Goal: Use online tool/utility: Utilize a website feature to perform a specific function

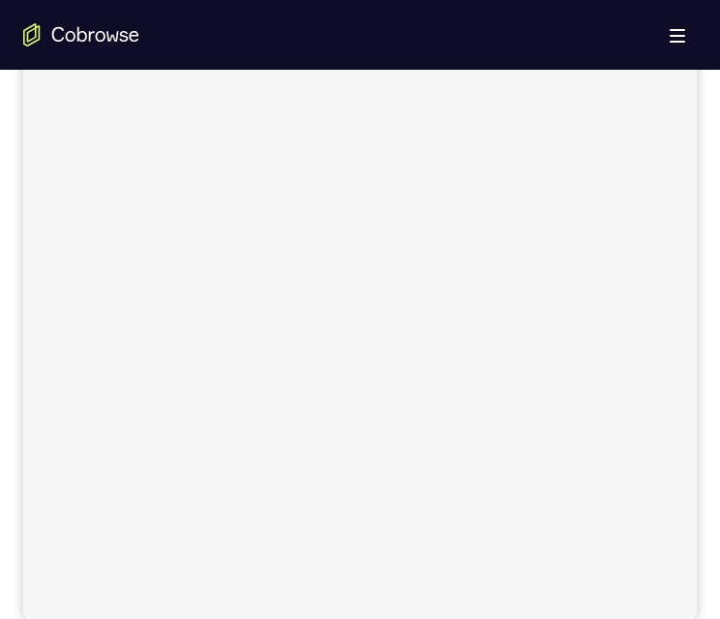
scroll to position [825, 0]
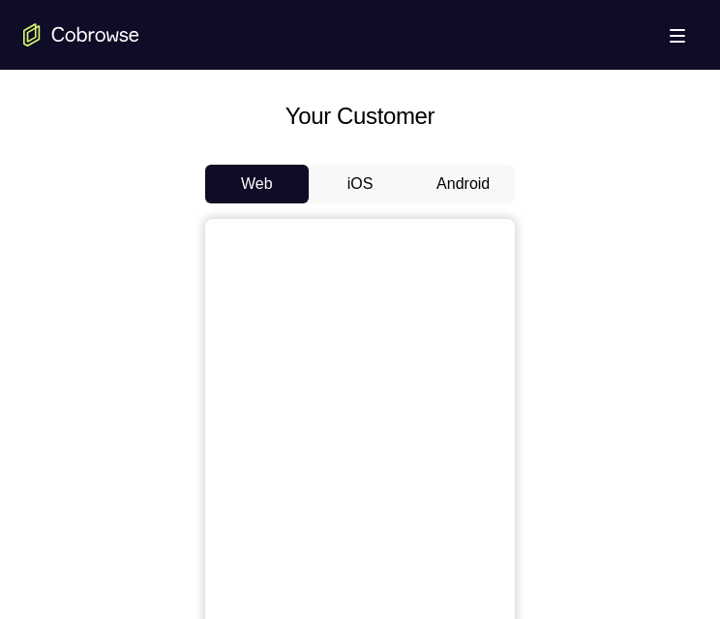
click at [476, 177] on button "Android" at bounding box center [463, 184] width 104 height 39
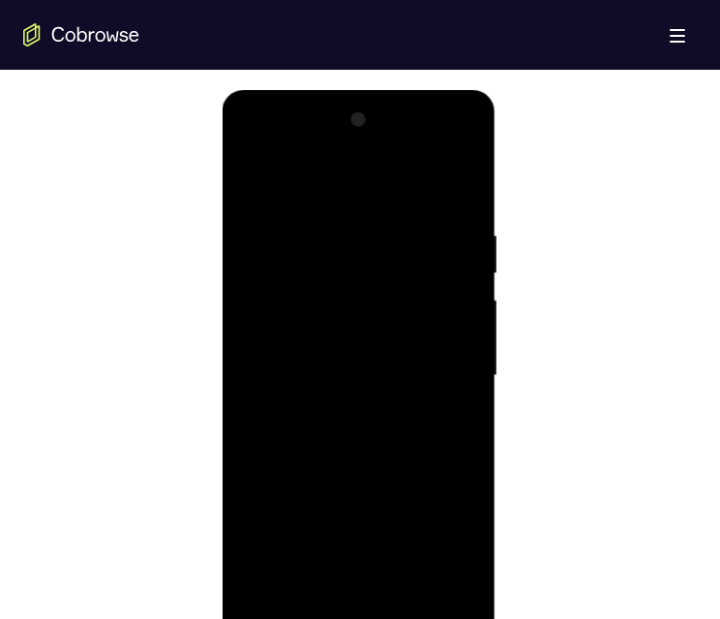
scroll to position [1158, 0]
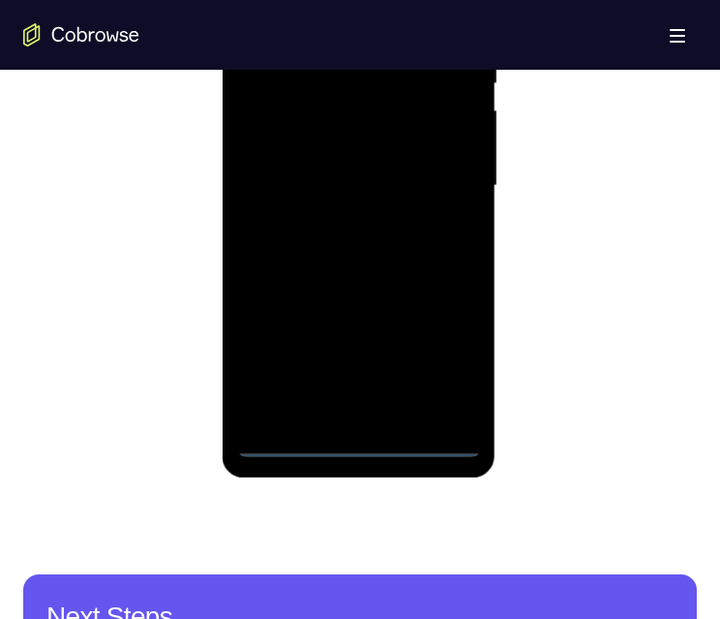
click at [361, 440] on div at bounding box center [358, 186] width 244 height 542
click at [442, 353] on div at bounding box center [358, 186] width 244 height 542
click at [365, 0] on div at bounding box center [358, 186] width 244 height 542
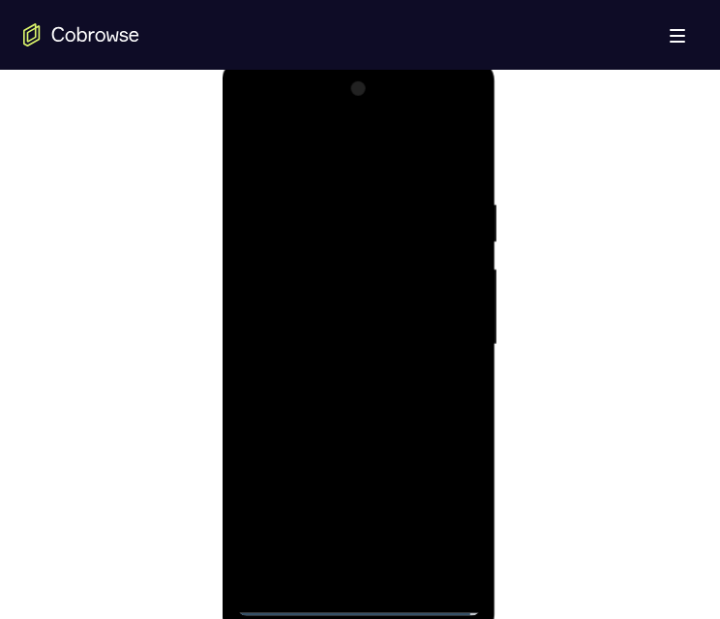
click at [439, 332] on div at bounding box center [358, 345] width 244 height 542
click at [335, 376] on div at bounding box center [358, 345] width 244 height 542
click at [349, 320] on div at bounding box center [358, 345] width 244 height 542
click at [333, 305] on div at bounding box center [358, 345] width 244 height 542
click at [327, 344] on div at bounding box center [358, 345] width 244 height 542
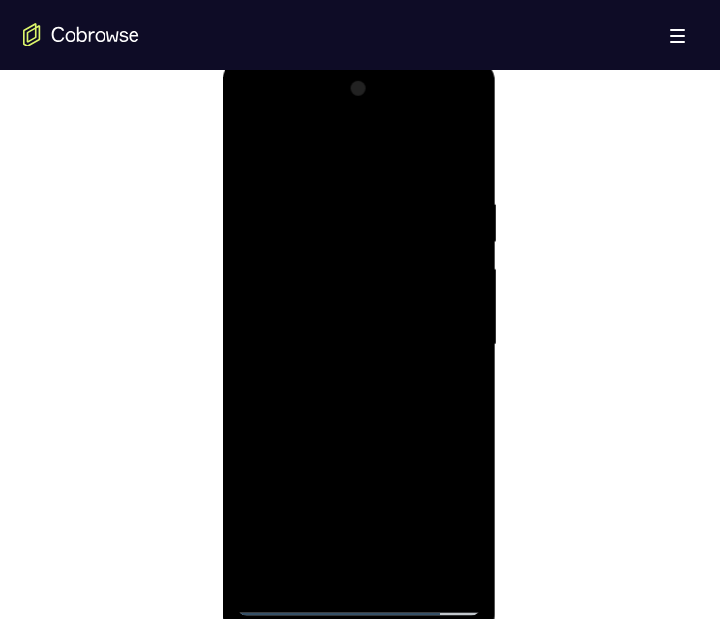
click at [411, 410] on div at bounding box center [358, 345] width 244 height 542
click at [396, 345] on div at bounding box center [358, 345] width 244 height 542
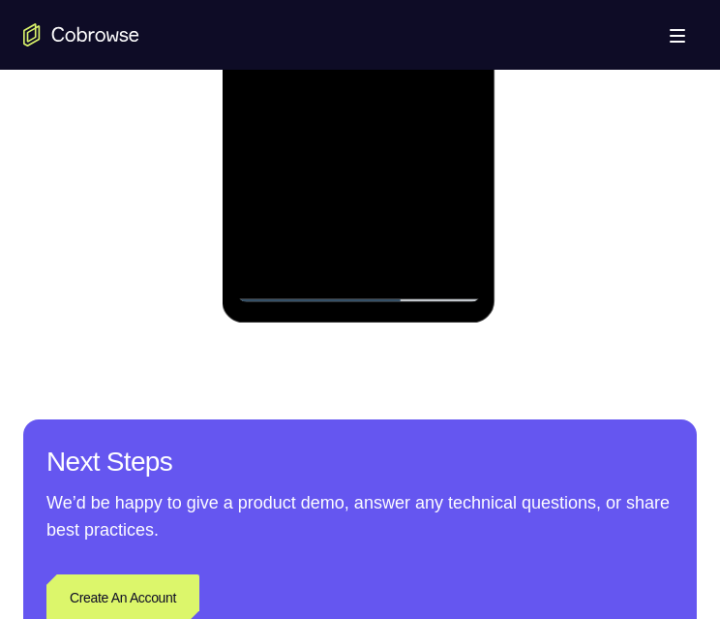
click at [340, 95] on div at bounding box center [358, 31] width 244 height 542
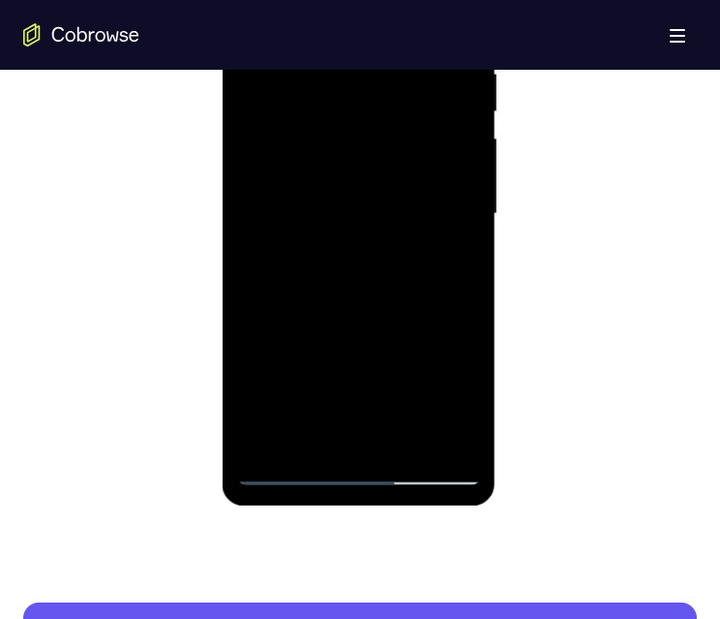
click at [352, 279] on div at bounding box center [358, 214] width 244 height 542
click at [350, 277] on div at bounding box center [358, 214] width 244 height 542
click at [365, 263] on div at bounding box center [358, 214] width 244 height 542
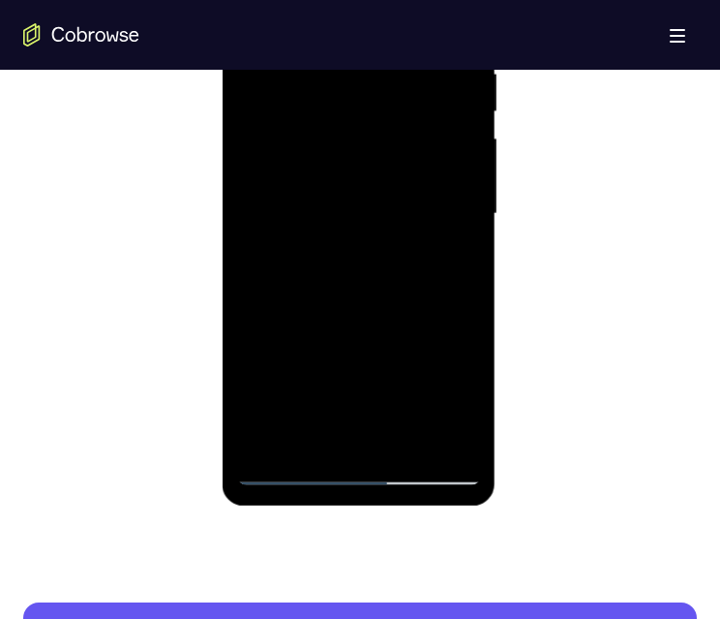
scroll to position [1034, 0]
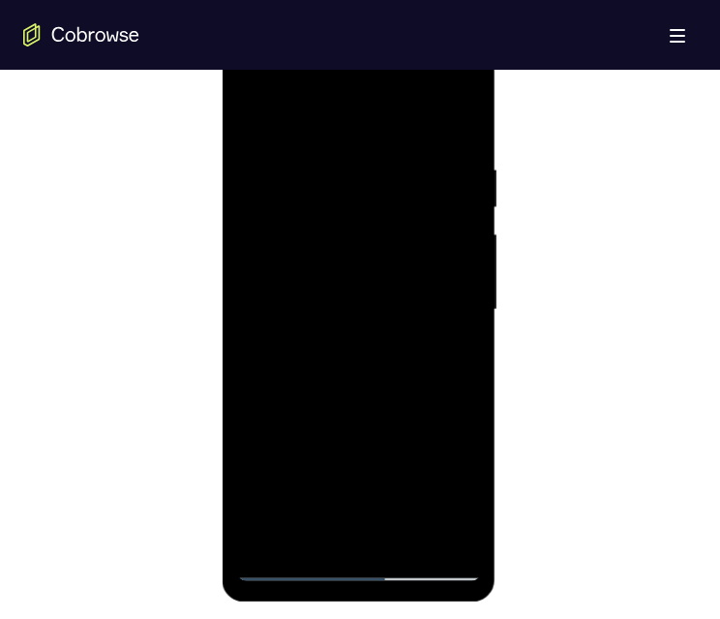
click at [353, 314] on div at bounding box center [358, 310] width 244 height 542
click at [340, 302] on div at bounding box center [358, 310] width 244 height 542
click at [339, 373] on div at bounding box center [358, 310] width 244 height 542
click at [291, 359] on div at bounding box center [358, 310] width 244 height 542
click at [301, 345] on div at bounding box center [358, 310] width 244 height 542
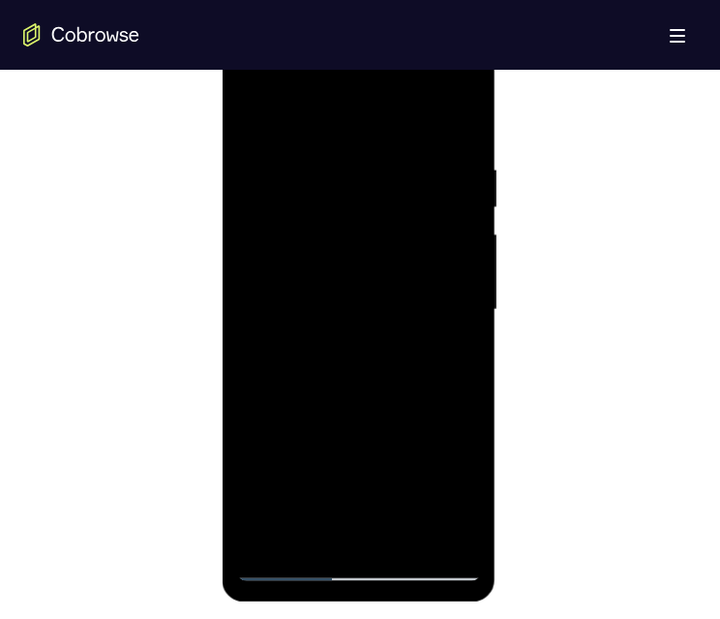
click at [338, 289] on div at bounding box center [358, 310] width 244 height 542
click at [326, 304] on div at bounding box center [358, 310] width 244 height 542
click at [331, 372] on div at bounding box center [358, 310] width 244 height 542
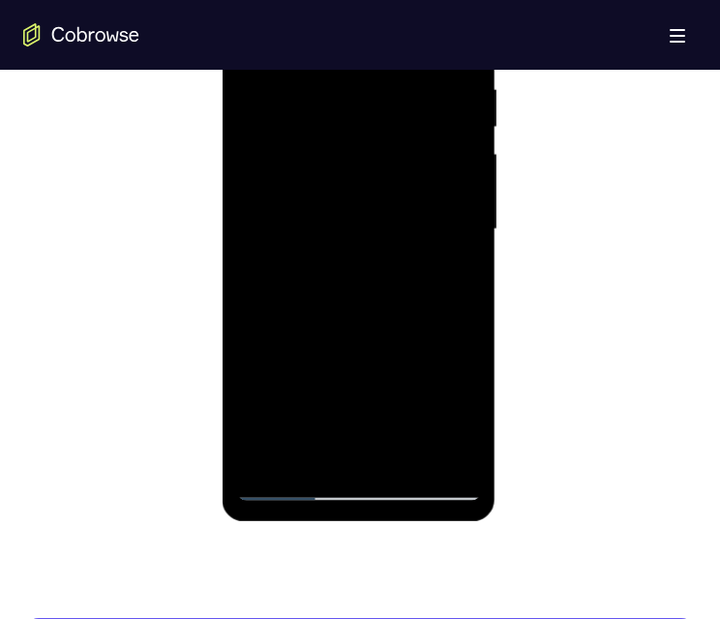
scroll to position [967, 0]
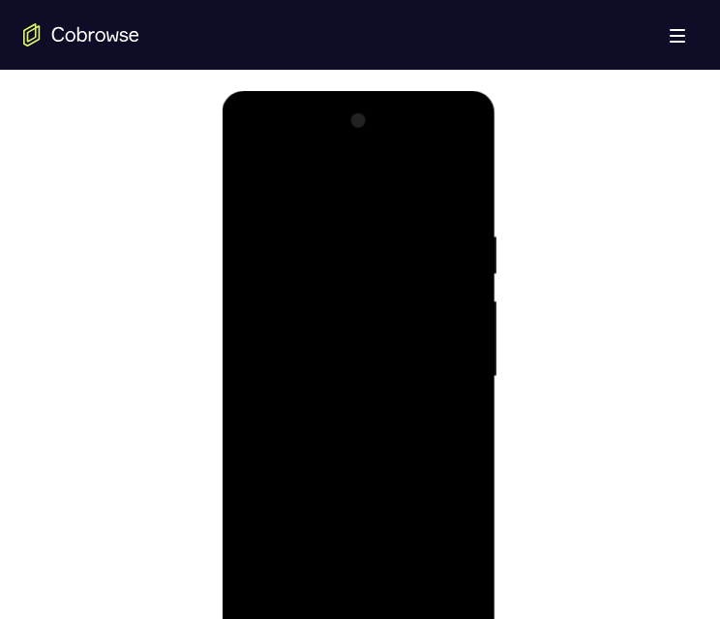
click at [337, 445] on div at bounding box center [358, 377] width 244 height 542
click at [469, 456] on div at bounding box center [358, 377] width 244 height 542
click at [464, 456] on div at bounding box center [358, 377] width 244 height 542
click at [413, 604] on div at bounding box center [358, 377] width 244 height 542
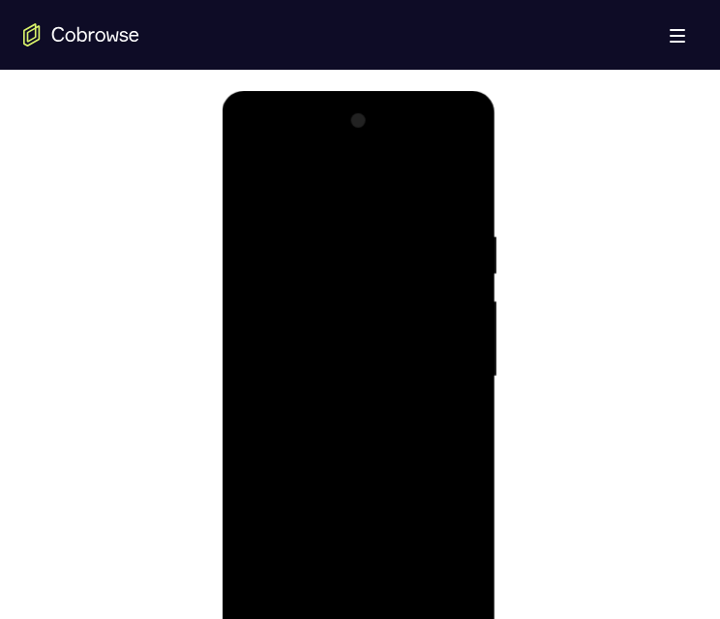
click at [357, 480] on div at bounding box center [358, 377] width 244 height 542
click at [350, 341] on div at bounding box center [358, 377] width 244 height 542
click at [335, 586] on div at bounding box center [358, 377] width 244 height 542
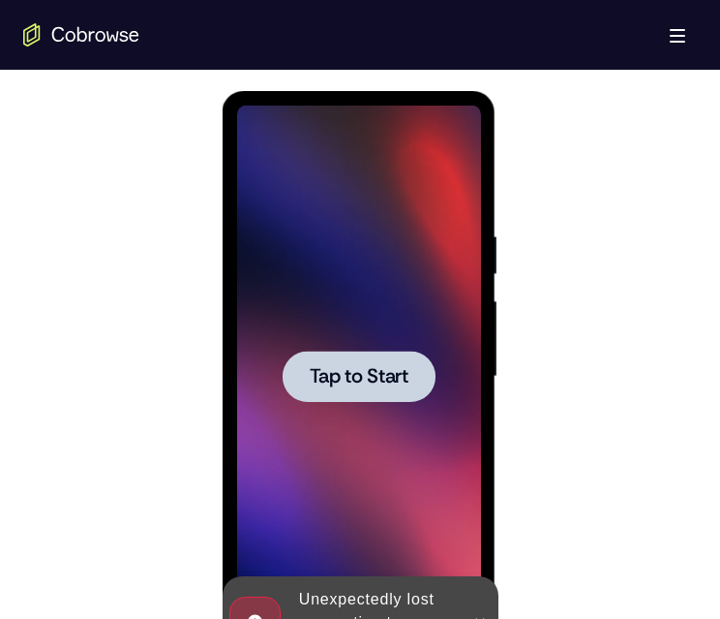
click at [352, 376] on span "Tap to Start" at bounding box center [358, 376] width 99 height 19
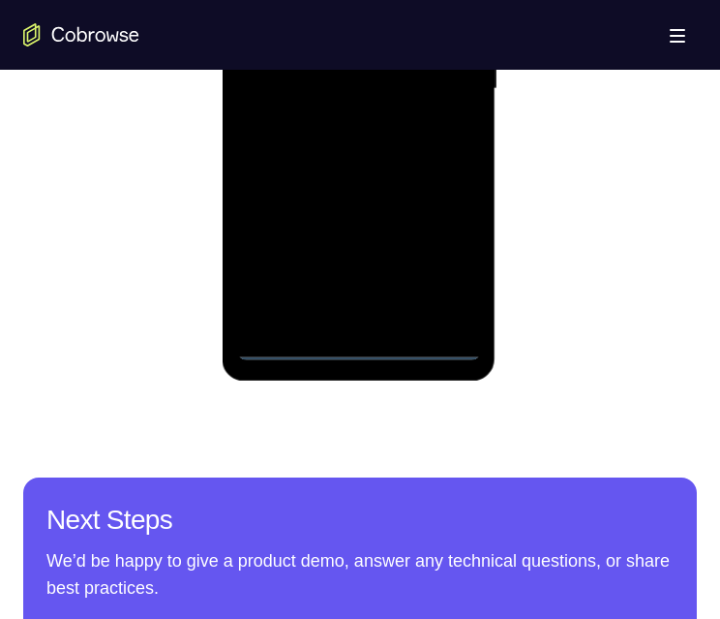
scroll to position [1254, 0]
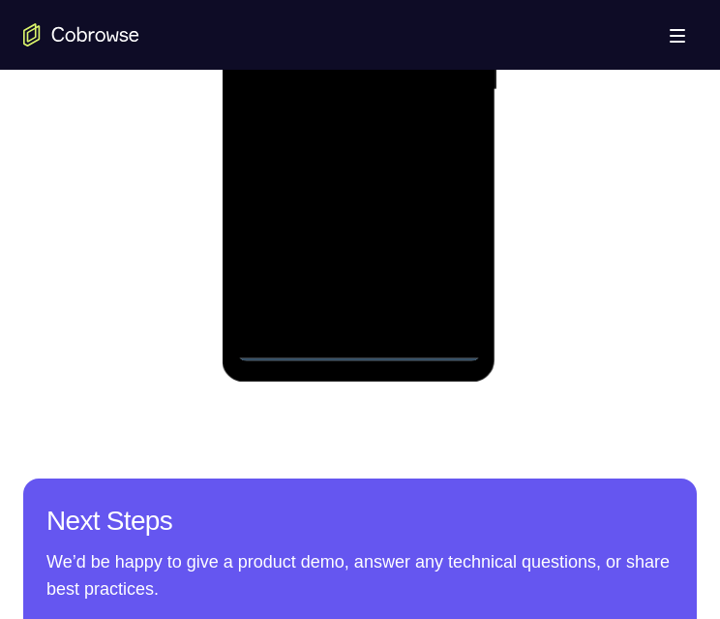
click at [357, 342] on div at bounding box center [358, 90] width 244 height 542
click at [453, 261] on div at bounding box center [358, 90] width 244 height 542
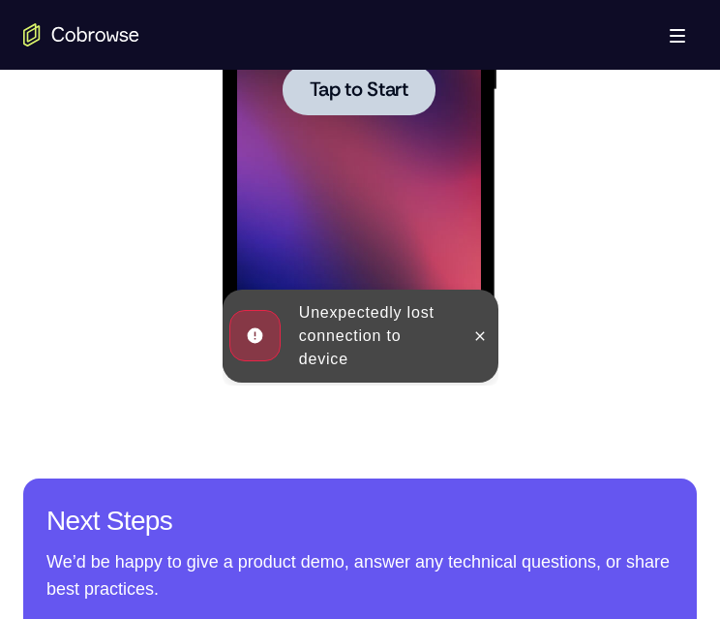
click at [407, 95] on span "Tap to Start" at bounding box center [358, 89] width 99 height 19
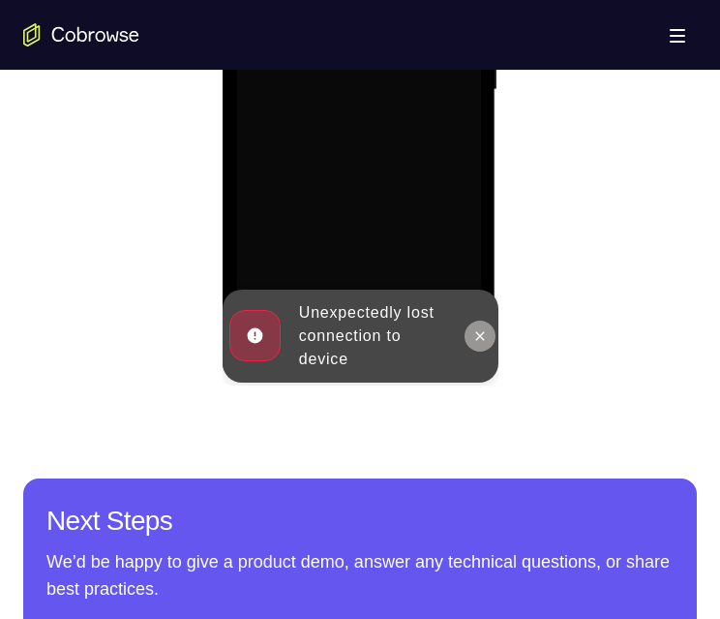
click at [479, 330] on icon at bounding box center [478, 335] width 15 height 15
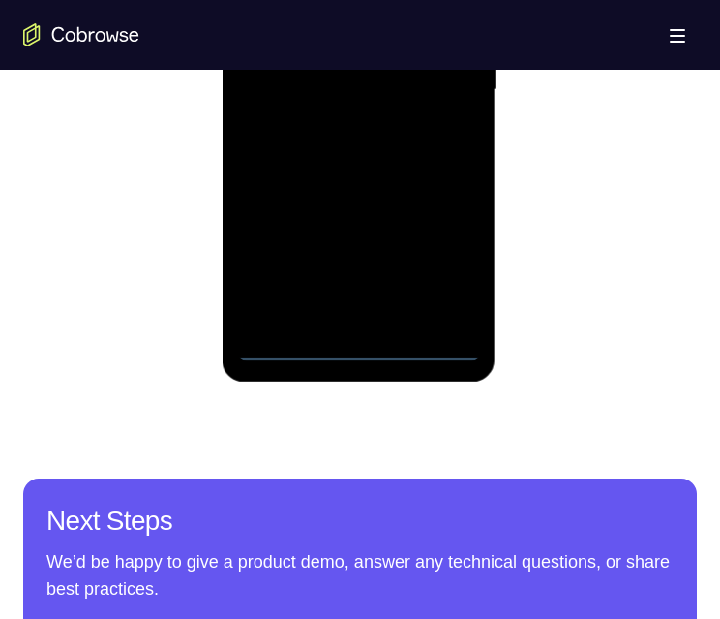
scroll to position [1068, 0]
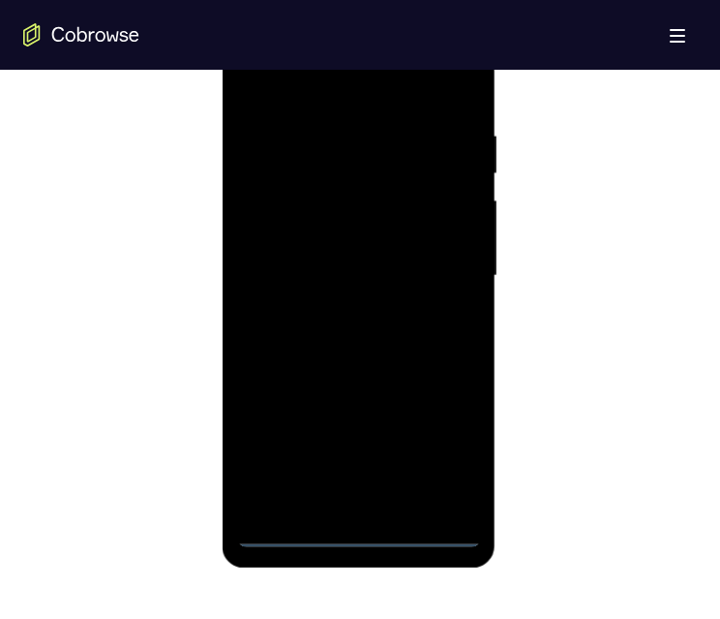
click at [355, 525] on div at bounding box center [358, 276] width 244 height 542
click at [360, 529] on div at bounding box center [358, 276] width 244 height 542
click at [458, 455] on div at bounding box center [358, 276] width 244 height 542
click at [372, 85] on div at bounding box center [358, 276] width 244 height 542
click at [450, 263] on div at bounding box center [358, 276] width 244 height 542
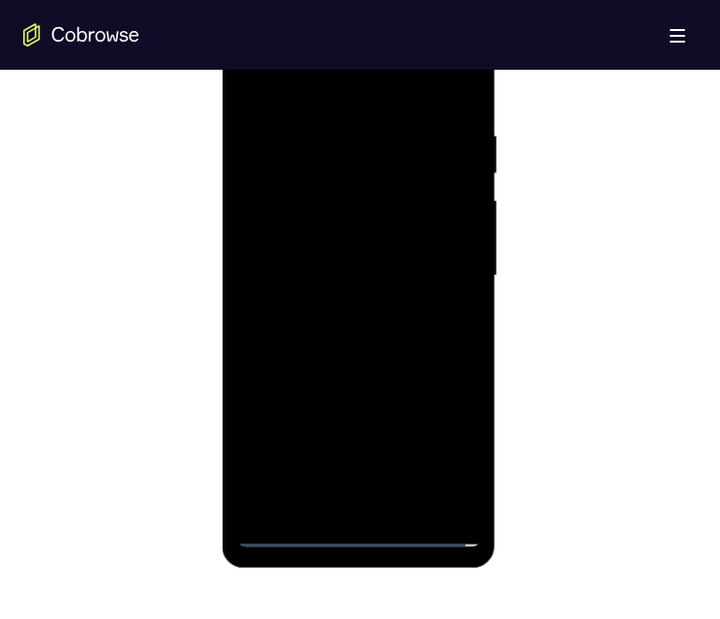
scroll to position [1183, 0]
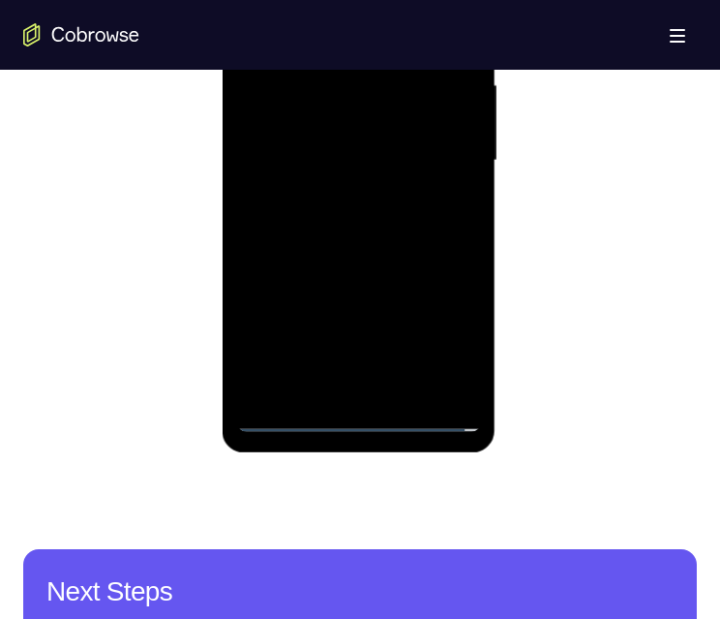
click at [333, 384] on div at bounding box center [358, 161] width 244 height 542
click at [331, 139] on div at bounding box center [358, 161] width 244 height 542
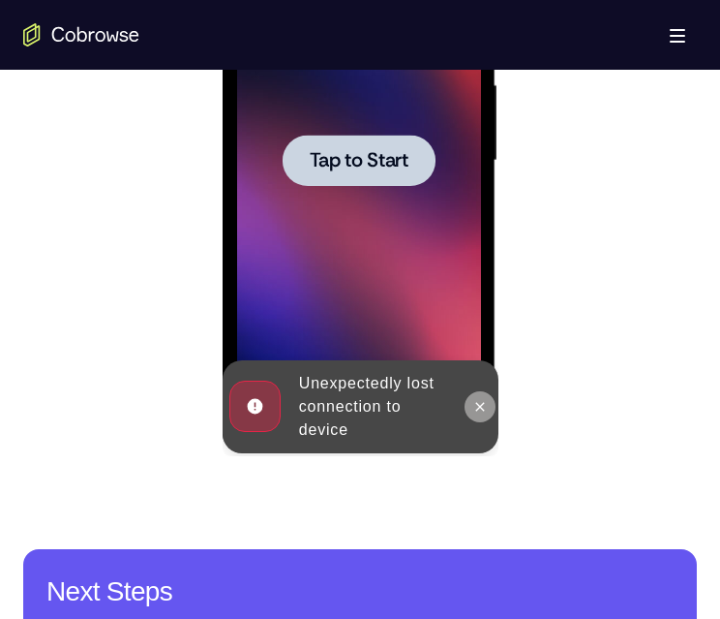
click at [485, 407] on icon at bounding box center [478, 406] width 15 height 15
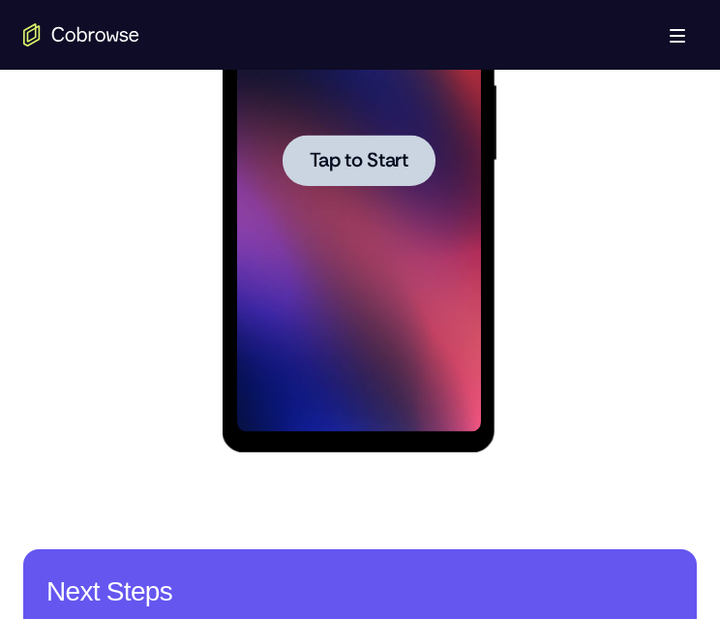
click at [343, 166] on span "Tap to Start" at bounding box center [358, 160] width 99 height 19
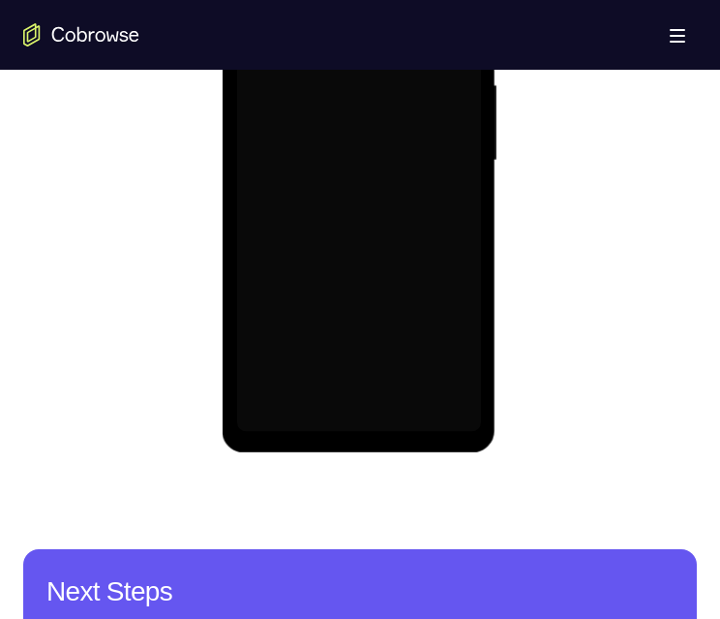
scroll to position [1034, 0]
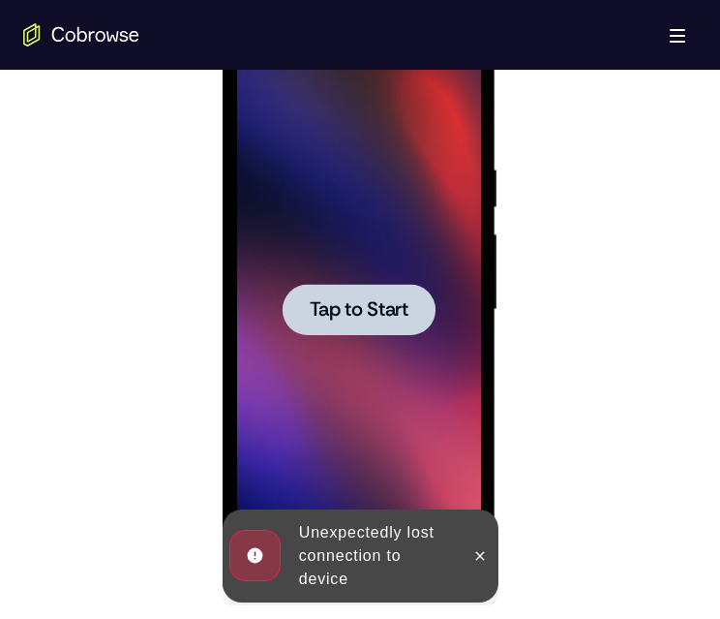
click at [369, 287] on div at bounding box center [358, 309] width 153 height 51
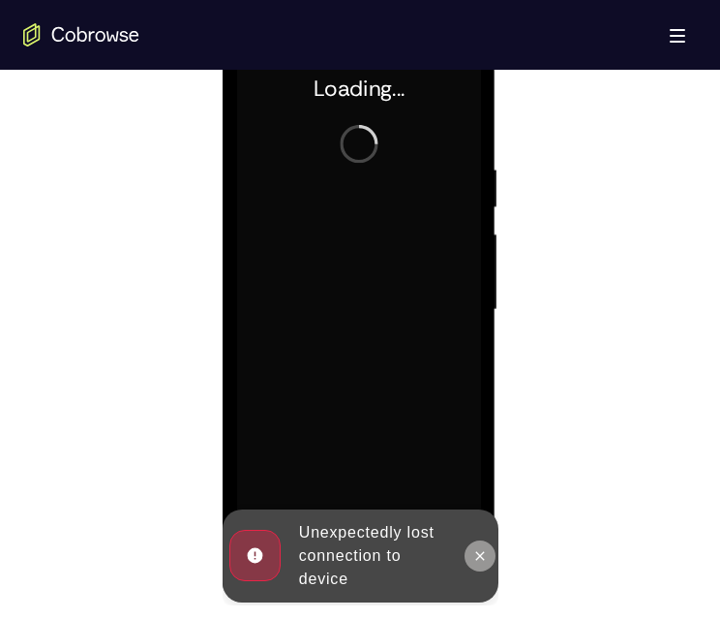
click at [479, 561] on icon at bounding box center [478, 555] width 15 height 15
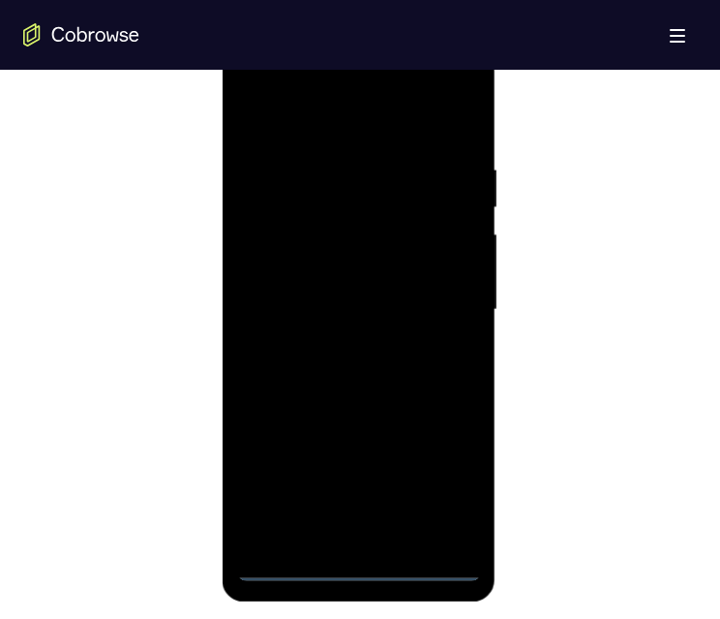
click at [357, 567] on div at bounding box center [358, 310] width 244 height 542
click at [438, 488] on div at bounding box center [358, 310] width 244 height 542
